Goal: Find specific page/section: Find specific page/section

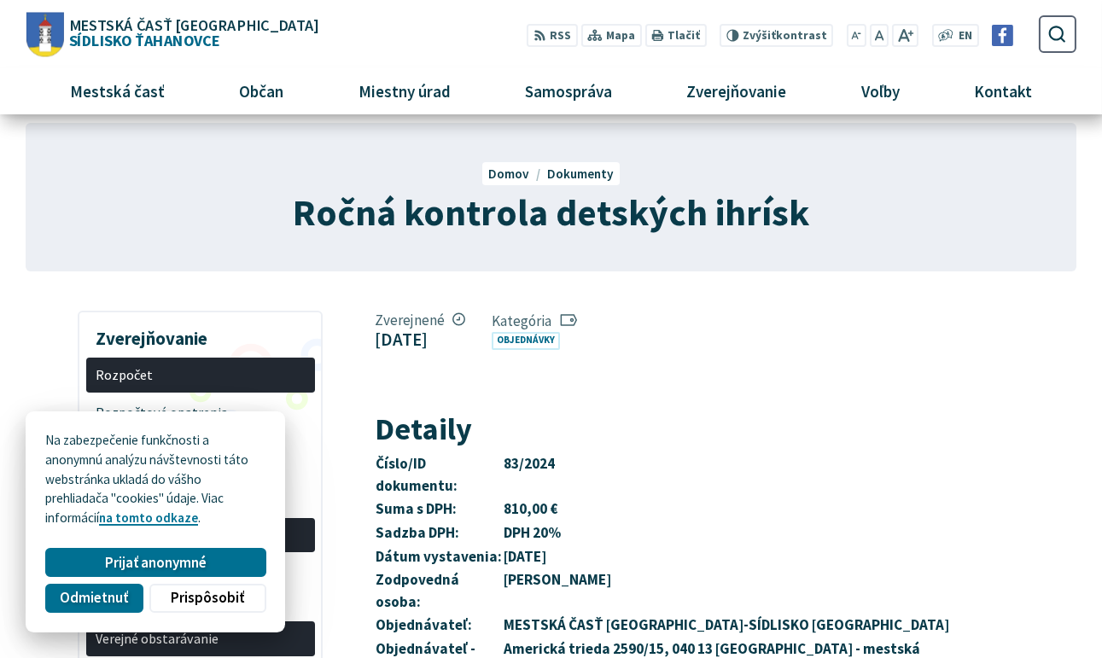
scroll to position [28, 0]
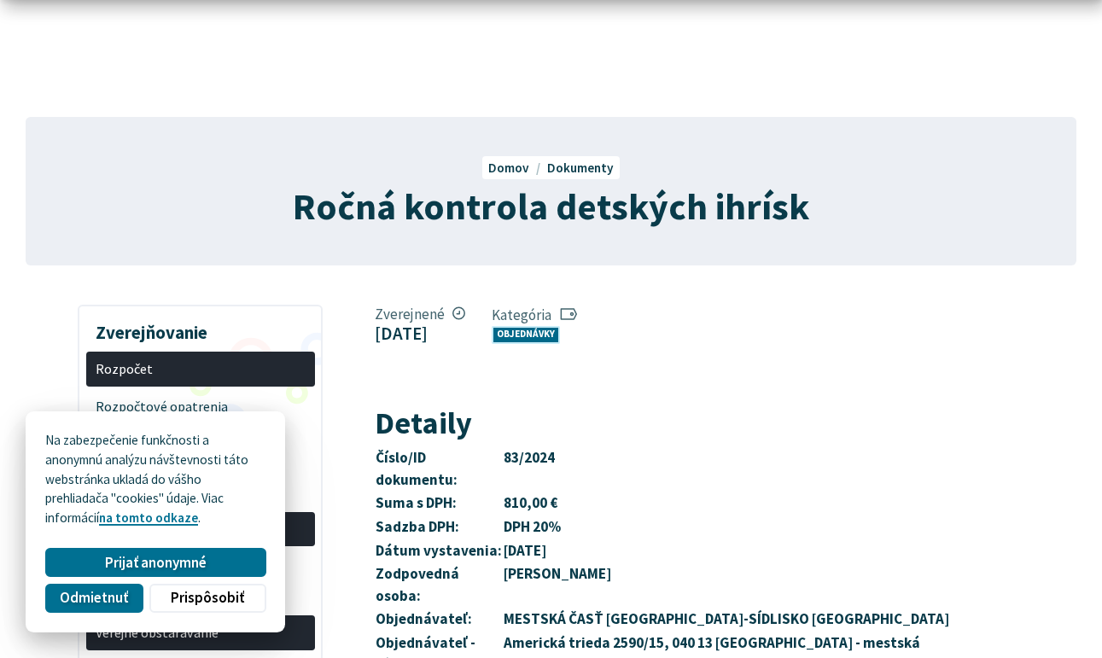
click at [560, 333] on link "Objednávky" at bounding box center [526, 335] width 68 height 18
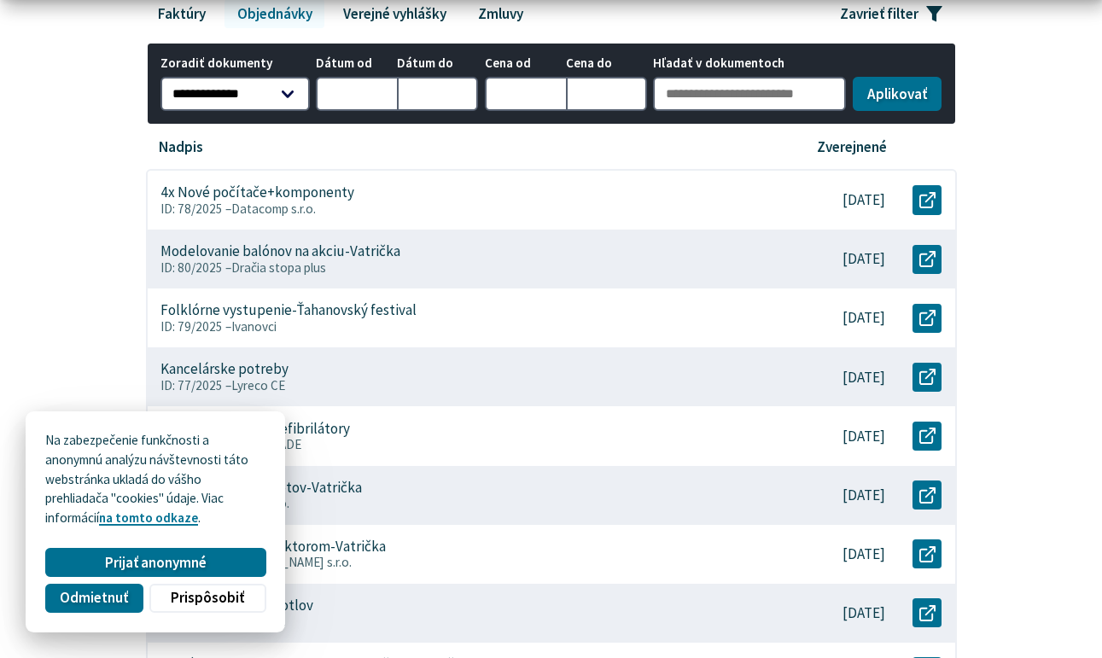
scroll to position [352, 0]
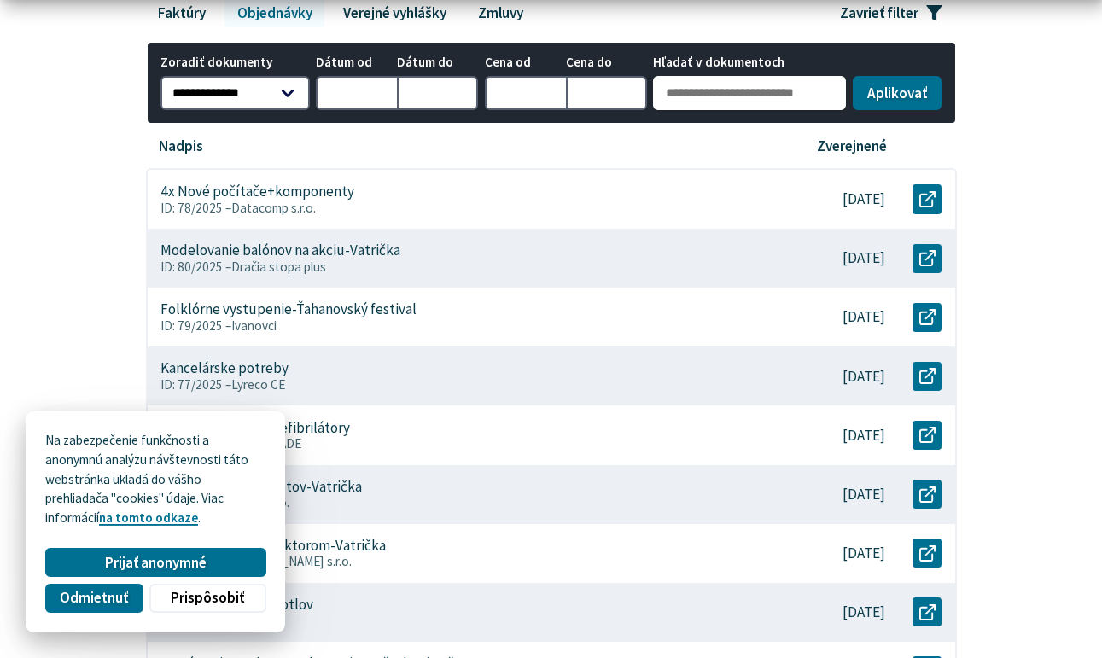
click at [725, 91] on input "Hľadať v dokumentoch" at bounding box center [749, 93] width 193 height 34
type input "*****"
click at [897, 90] on button "Aplikovať vybrané filtre" at bounding box center [897, 93] width 89 height 34
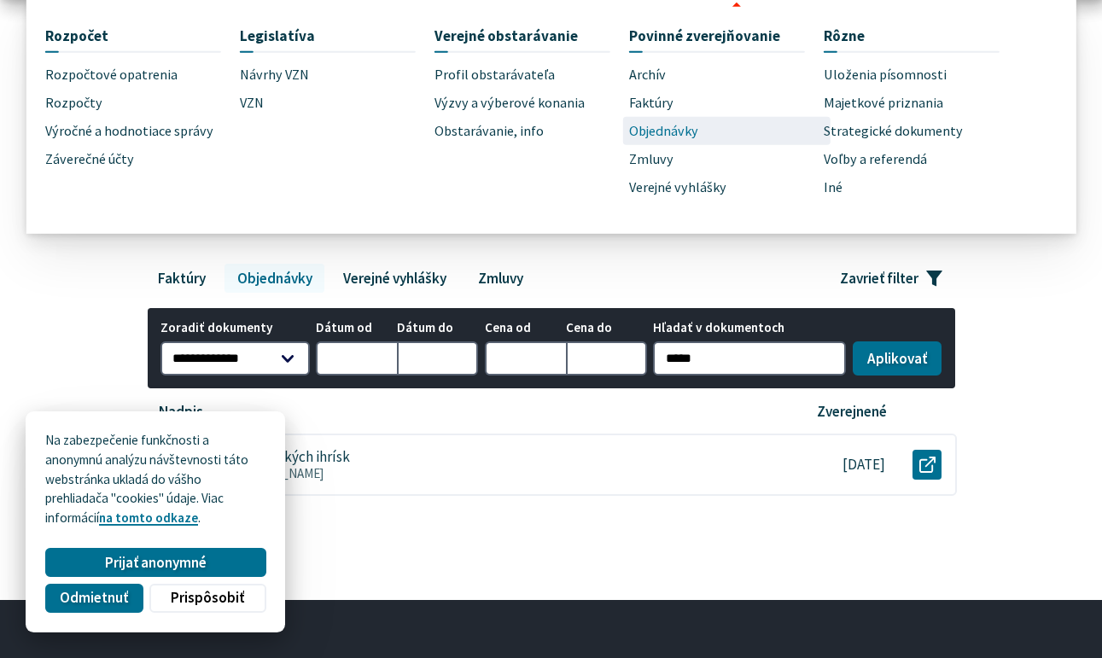
scroll to position [201, 0]
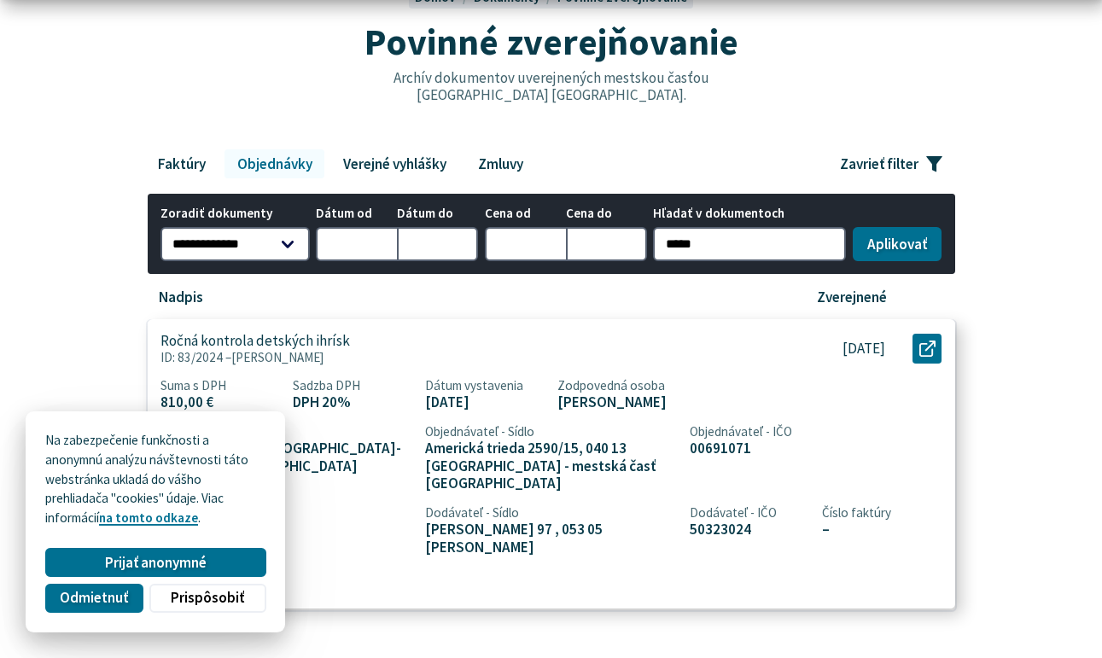
click at [279, 334] on p "Ročná kontrola detských ihrísk" at bounding box center [254, 341] width 189 height 18
